Goal: Navigation & Orientation: Find specific page/section

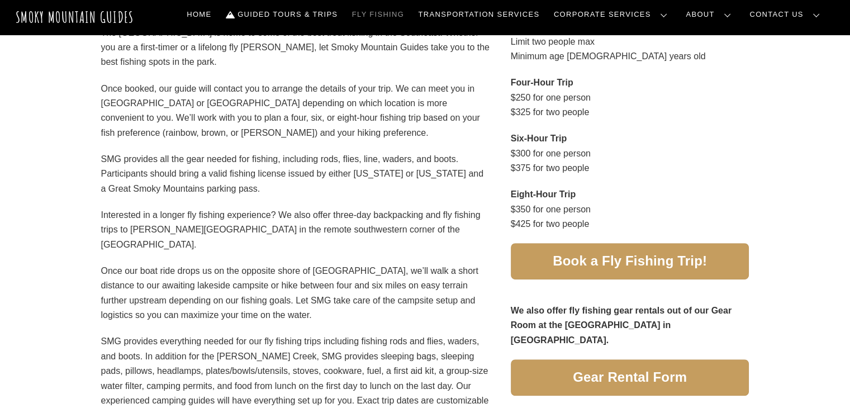
scroll to position [576, 0]
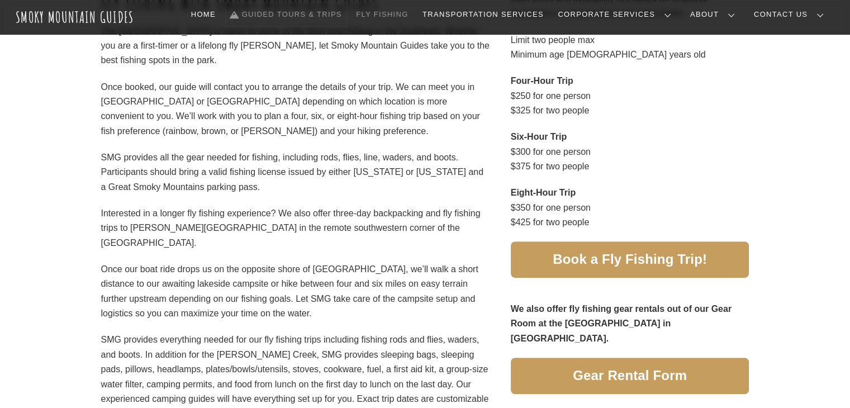
click at [308, 16] on link "Guided Tours & Trips" at bounding box center [286, 14] width 121 height 23
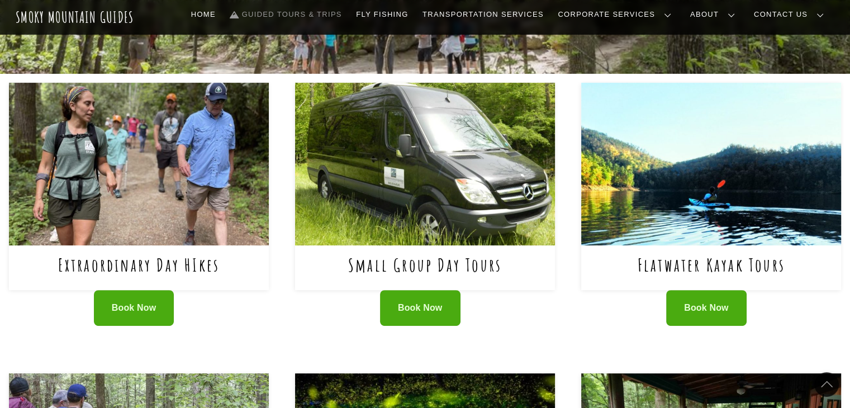
scroll to position [411, 0]
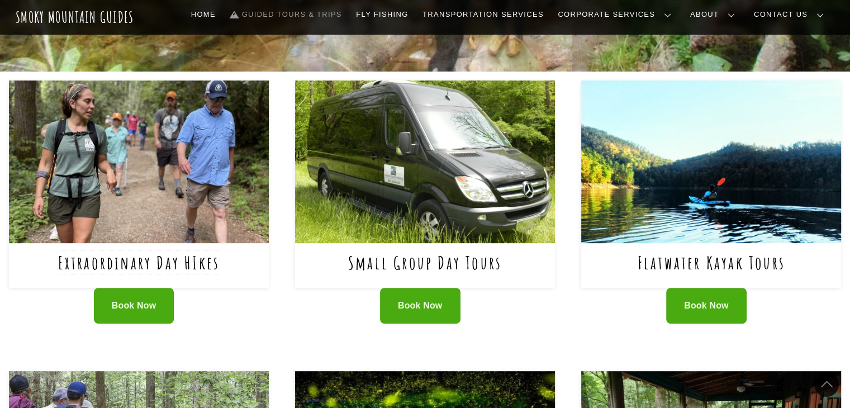
click at [206, 260] on link "Extraordinary Day HIkes" at bounding box center [139, 262] width 162 height 23
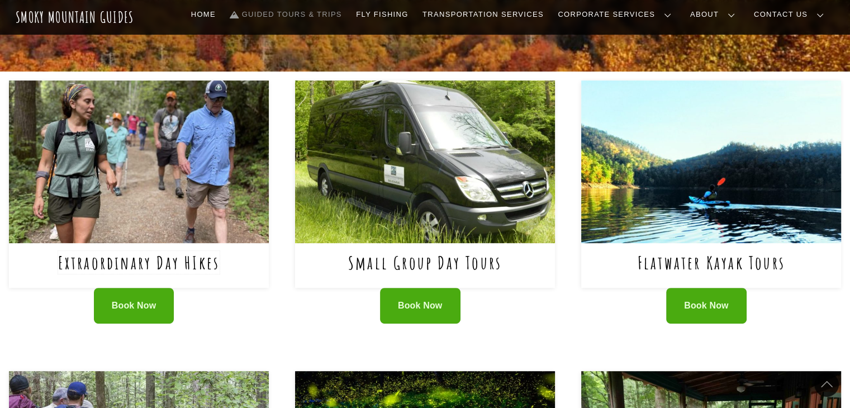
click at [176, 266] on link "Extraordinary Day HIkes" at bounding box center [139, 262] width 162 height 23
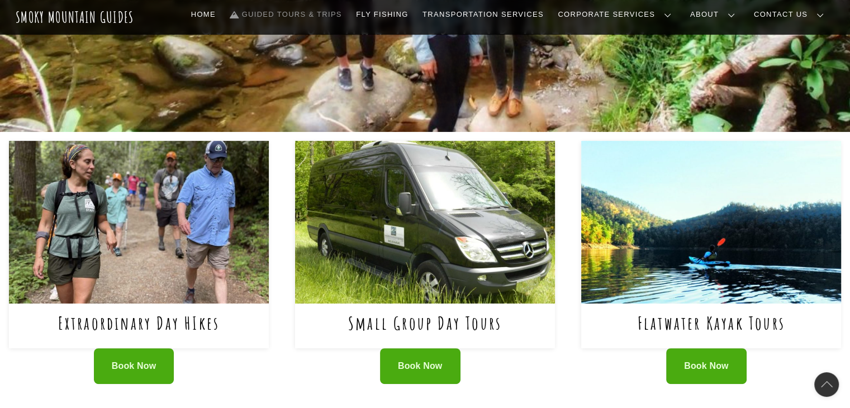
scroll to position [350, 0]
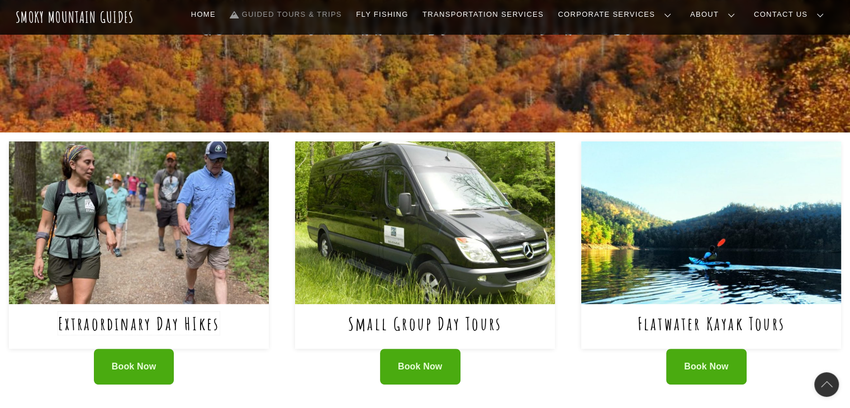
click at [200, 326] on link "Extraordinary Day HIkes" at bounding box center [139, 323] width 162 height 23
click at [204, 322] on link "Extraordinary Day HIkes" at bounding box center [139, 323] width 162 height 23
